Goal: Complete application form: Complete application form

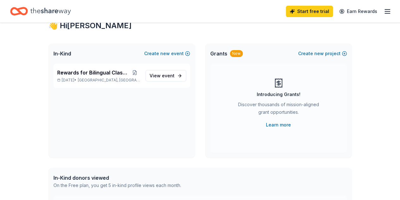
scroll to position [21, 0]
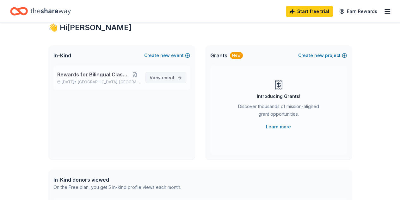
click at [167, 77] on span "event" at bounding box center [168, 77] width 13 height 5
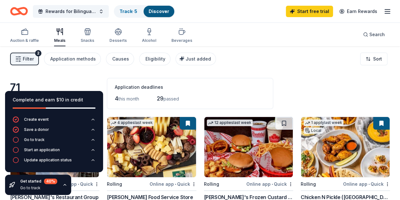
click at [313, 78] on div "71 results in Dallas, TX Application deadlines 4 this month 29 passed" at bounding box center [200, 93] width 380 height 31
click at [321, 70] on div "Filter 2 Application methods Causes Eligibility Just added Sort" at bounding box center [200, 58] width 400 height 25
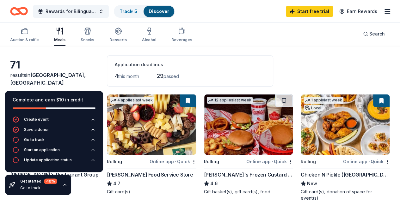
scroll to position [12, 0]
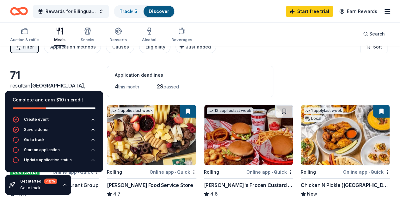
click at [65, 186] on icon "button" at bounding box center [64, 184] width 5 height 5
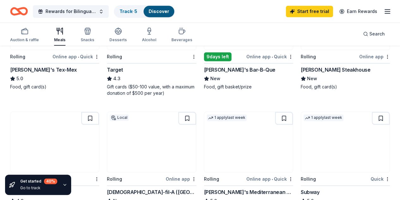
scroll to position [250, 0]
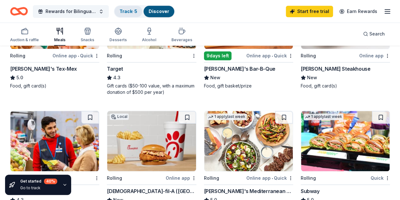
click at [132, 9] on link "Track · 5" at bounding box center [129, 11] width 18 height 5
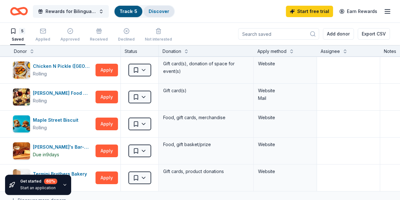
click at [165, 9] on link "Discover" at bounding box center [159, 11] width 21 height 5
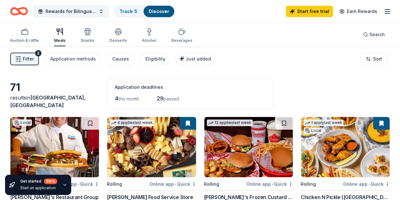
click at [115, 95] on div "4 this month" at bounding box center [127, 98] width 24 height 10
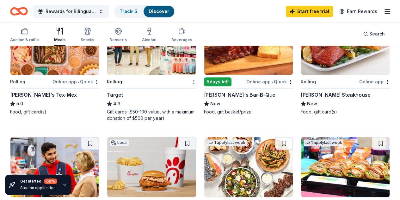
scroll to position [226, 0]
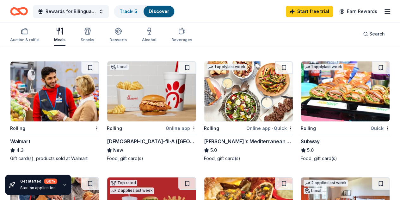
scroll to position [305, 0]
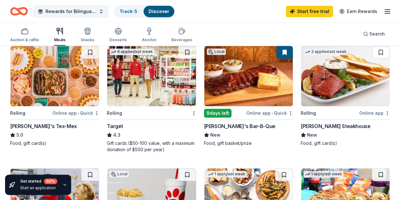
scroll to position [189, 0]
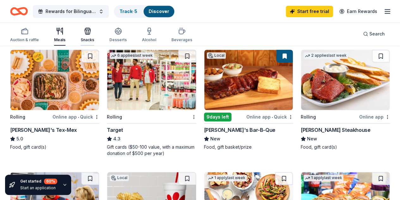
click at [91, 30] on icon "button" at bounding box center [88, 31] width 8 height 8
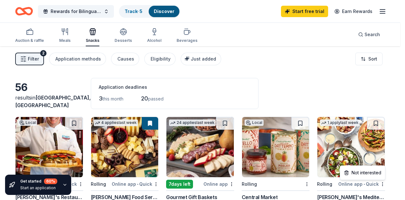
click at [119, 37] on html "Rewards for Bilingual Classroom Track · 5 Discover Start free trial Earn Reward…" at bounding box center [202, 100] width 405 height 200
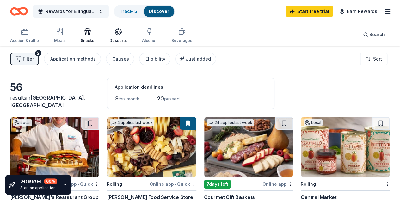
click at [119, 35] on icon "button" at bounding box center [119, 32] width 8 height 8
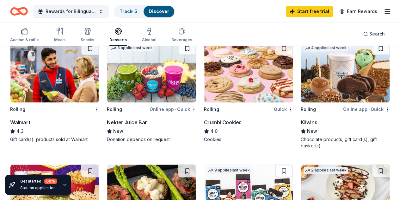
scroll to position [430, 0]
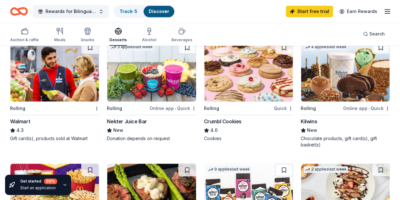
click at [134, 7] on div "Track · 5" at bounding box center [129, 11] width 28 height 11
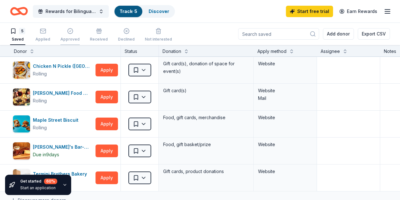
click at [71, 30] on icon "button" at bounding box center [69, 30] width 5 height 5
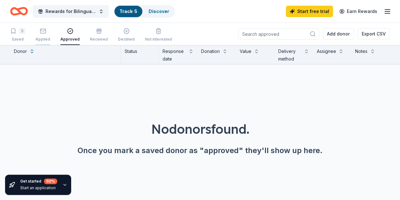
click at [46, 31] on icon "button" at bounding box center [43, 31] width 6 height 6
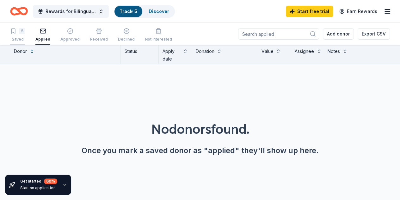
click at [22, 33] on div "5" at bounding box center [17, 31] width 15 height 6
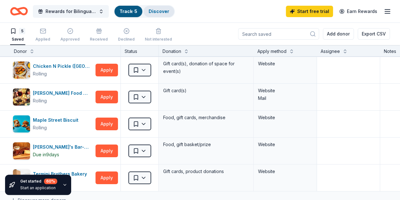
click at [165, 10] on link "Discover" at bounding box center [159, 11] width 21 height 5
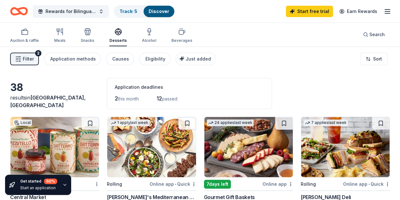
click at [115, 85] on div "Application deadlines" at bounding box center [189, 87] width 149 height 8
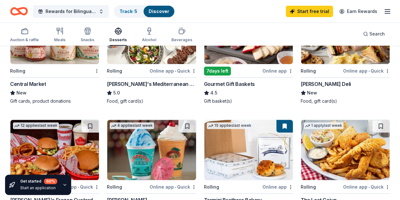
scroll to position [101, 0]
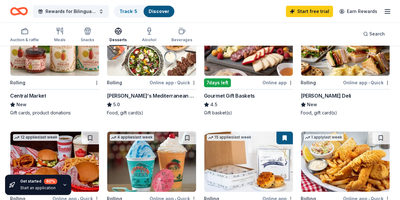
click at [99, 131] on div "12 applies last week Rolling Online app • Quick Freddy's Frozen Custard & Steak…" at bounding box center [54, 181] width 89 height 101
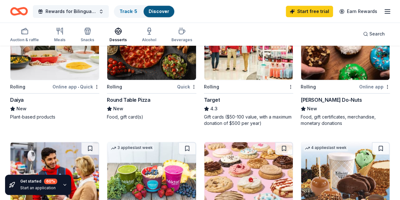
scroll to position [330, 0]
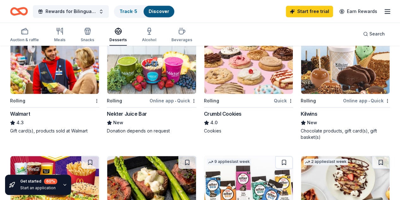
scroll to position [438, 0]
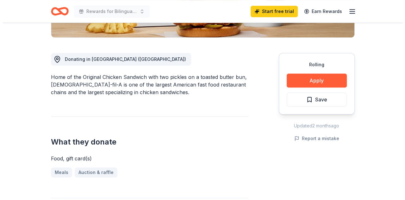
scroll to position [173, 0]
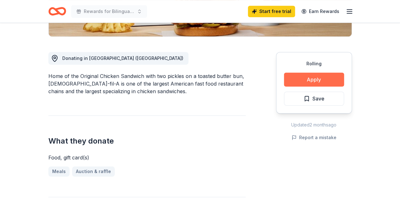
click at [324, 72] on button "Apply" at bounding box center [314, 79] width 60 height 14
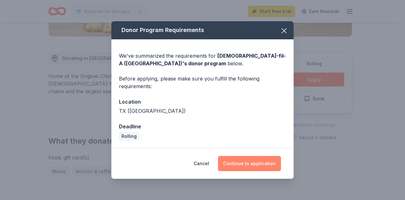
click at [237, 162] on button "Continue to application" at bounding box center [249, 163] width 63 height 15
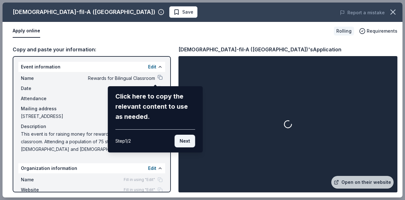
click at [179, 144] on button "Next" at bounding box center [185, 141] width 21 height 13
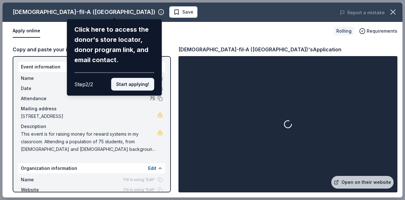
click at [118, 85] on button "Start applying!" at bounding box center [132, 84] width 43 height 13
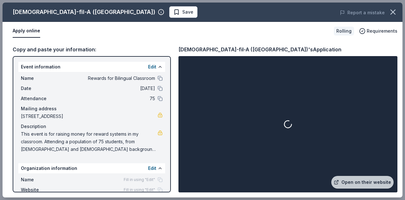
scroll to position [37, 0]
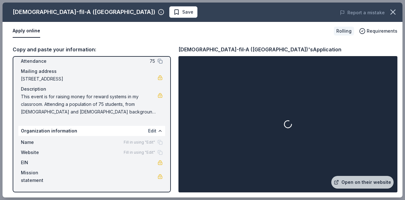
click at [148, 132] on button "Edit" at bounding box center [152, 131] width 8 height 8
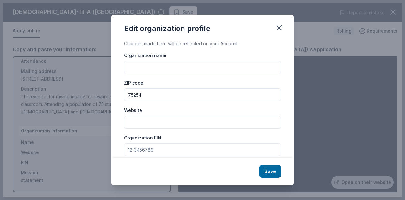
click at [129, 66] on input "Organization name" at bounding box center [202, 67] width 157 height 13
type input "Anne Frank Elementary School"
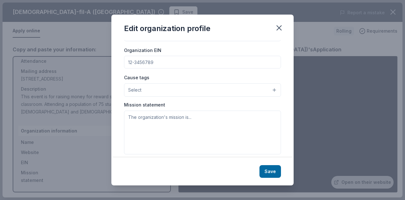
scroll to position [92, 0]
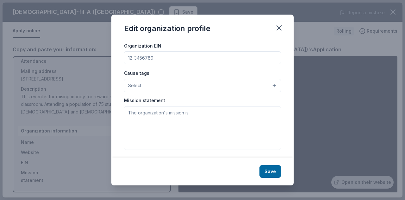
click at [216, 86] on button "Select" at bounding box center [202, 85] width 157 height 13
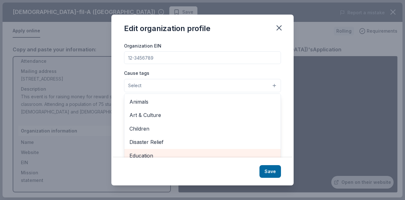
click at [149, 153] on span "Education" at bounding box center [202, 155] width 146 height 8
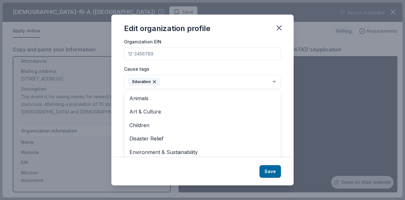
click at [281, 84] on div "Changes made here will be reflected on your Account. Organization name Anne Fra…" at bounding box center [202, 98] width 182 height 117
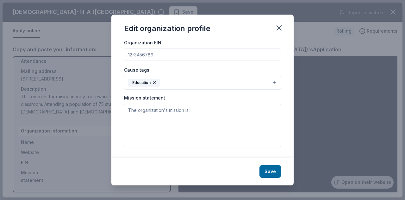
scroll to position [93, 0]
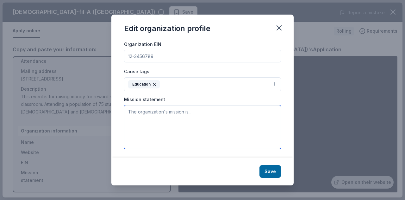
click at [168, 126] on textarea at bounding box center [202, 127] width 157 height 44
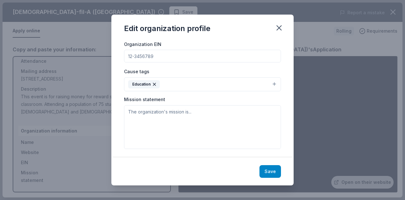
click at [272, 170] on button "Save" at bounding box center [271, 171] width 22 height 13
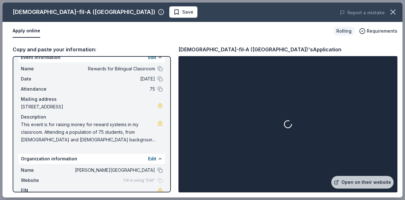
scroll to position [0, 0]
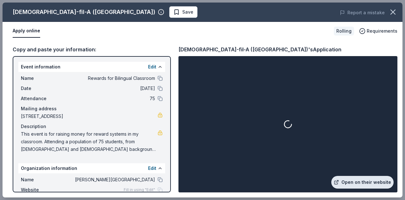
click at [377, 182] on link "Open on their website" at bounding box center [362, 182] width 62 height 13
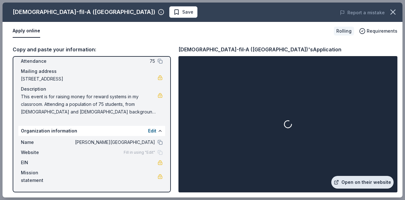
click at [366, 178] on link "Open on their website" at bounding box center [362, 182] width 62 height 13
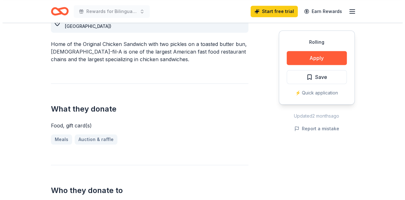
scroll to position [221, 0]
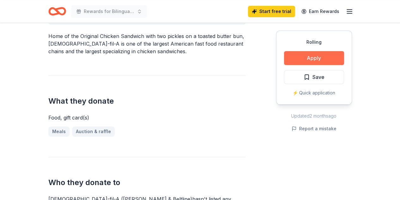
click at [310, 57] on button "Apply" at bounding box center [314, 58] width 60 height 14
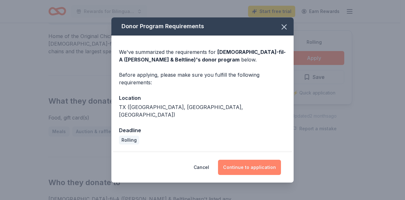
click at [252, 165] on button "Continue to application" at bounding box center [249, 167] width 63 height 15
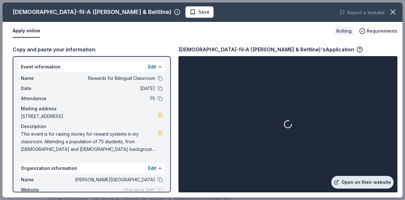
click at [351, 183] on link "Open on their website" at bounding box center [362, 182] width 62 height 13
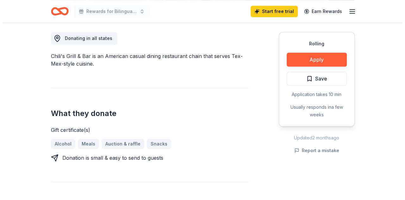
scroll to position [178, 0]
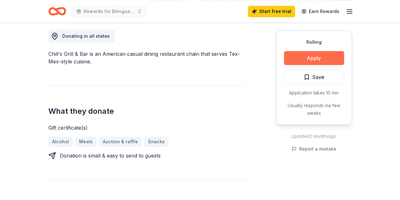
click at [316, 57] on button "Apply" at bounding box center [314, 58] width 60 height 14
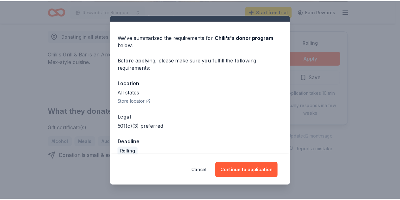
scroll to position [20, 0]
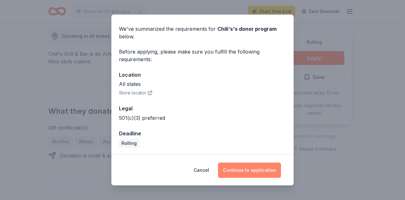
click at [248, 171] on button "Continue to application" at bounding box center [249, 169] width 63 height 15
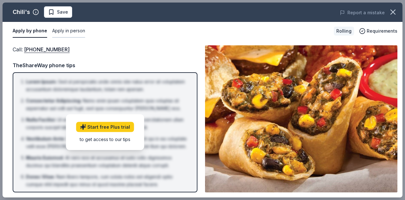
click at [71, 29] on button "Apply in person" at bounding box center [68, 30] width 33 height 13
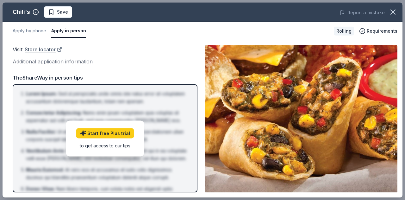
click at [54, 48] on link "Store locator" at bounding box center [43, 49] width 37 height 8
click at [30, 29] on button "Apply by phone" at bounding box center [30, 30] width 34 height 13
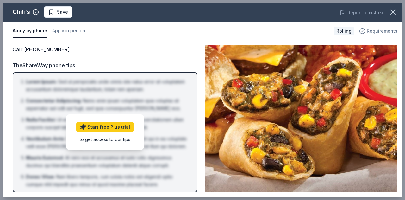
click at [393, 28] on span "Requirements" at bounding box center [382, 31] width 31 height 8
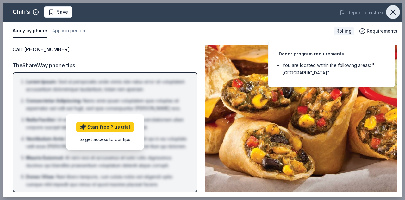
click at [392, 9] on icon "button" at bounding box center [393, 12] width 9 height 9
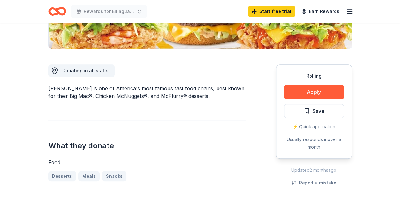
scroll to position [164, 0]
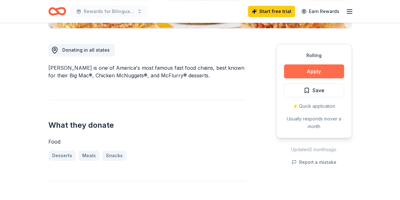
click at [335, 73] on button "Apply" at bounding box center [314, 71] width 60 height 14
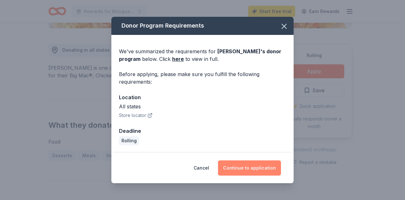
click at [249, 170] on button "Continue to application" at bounding box center [249, 167] width 63 height 15
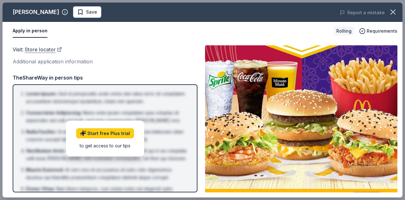
click at [39, 47] on link "Store locator" at bounding box center [43, 49] width 37 height 8
click at [368, 34] on div "Requirements" at bounding box center [378, 31] width 38 height 8
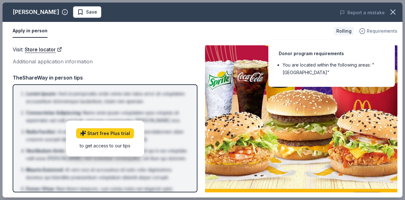
click at [368, 34] on div "Requirements" at bounding box center [378, 31] width 38 height 8
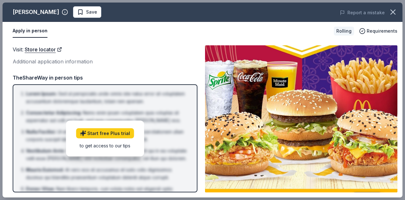
click at [112, 146] on div "to get access to our tips" at bounding box center [105, 145] width 58 height 7
click at [394, 13] on icon "button" at bounding box center [393, 12] width 4 height 4
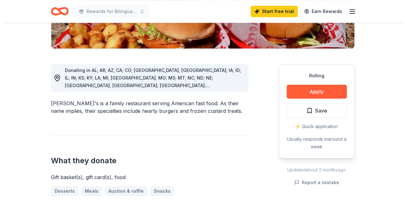
scroll to position [173, 0]
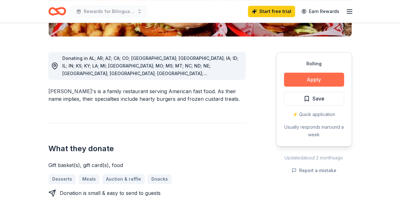
click at [306, 72] on button "Apply" at bounding box center [314, 79] width 60 height 14
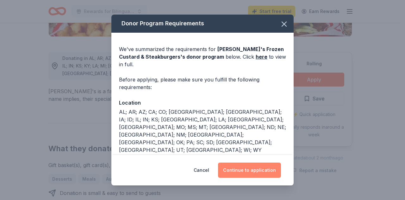
click at [249, 169] on button "Continue to application" at bounding box center [249, 169] width 63 height 15
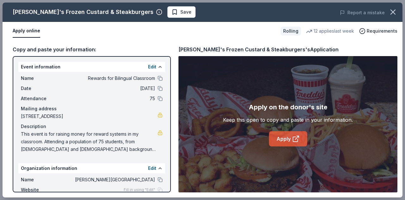
click at [285, 137] on link "Apply" at bounding box center [288, 138] width 38 height 15
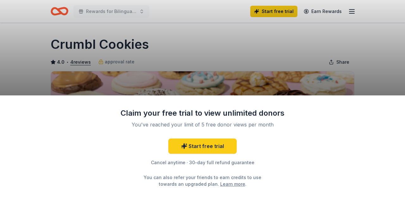
click at [386, 74] on div "Claim your free trial to view unlimited donors You've reached your limit of 5 f…" at bounding box center [202, 100] width 405 height 200
click at [376, 57] on div "Claim your free trial to view unlimited donors You've reached your limit of 5 f…" at bounding box center [202, 100] width 405 height 200
click at [154, 62] on div "Claim your free trial to view unlimited donors You've reached your limit of 5 f…" at bounding box center [202, 100] width 405 height 200
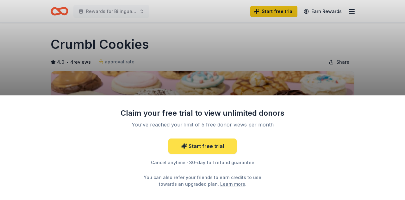
click at [192, 147] on link "Start free trial" at bounding box center [202, 145] width 68 height 15
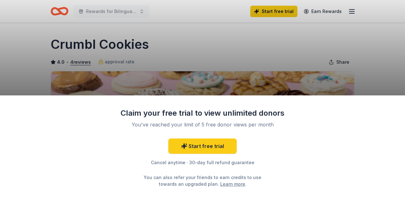
click at [286, 27] on div "Claim your free trial to view unlimited donors You've reached your limit of 5 f…" at bounding box center [202, 100] width 405 height 200
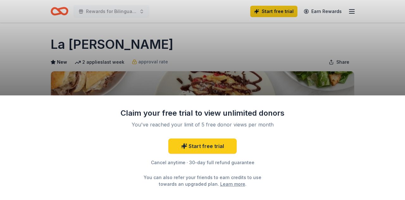
click at [400, 30] on div "Claim your free trial to view unlimited donors You've reached your limit of 5 f…" at bounding box center [202, 100] width 405 height 200
